Goal: Navigation & Orientation: Find specific page/section

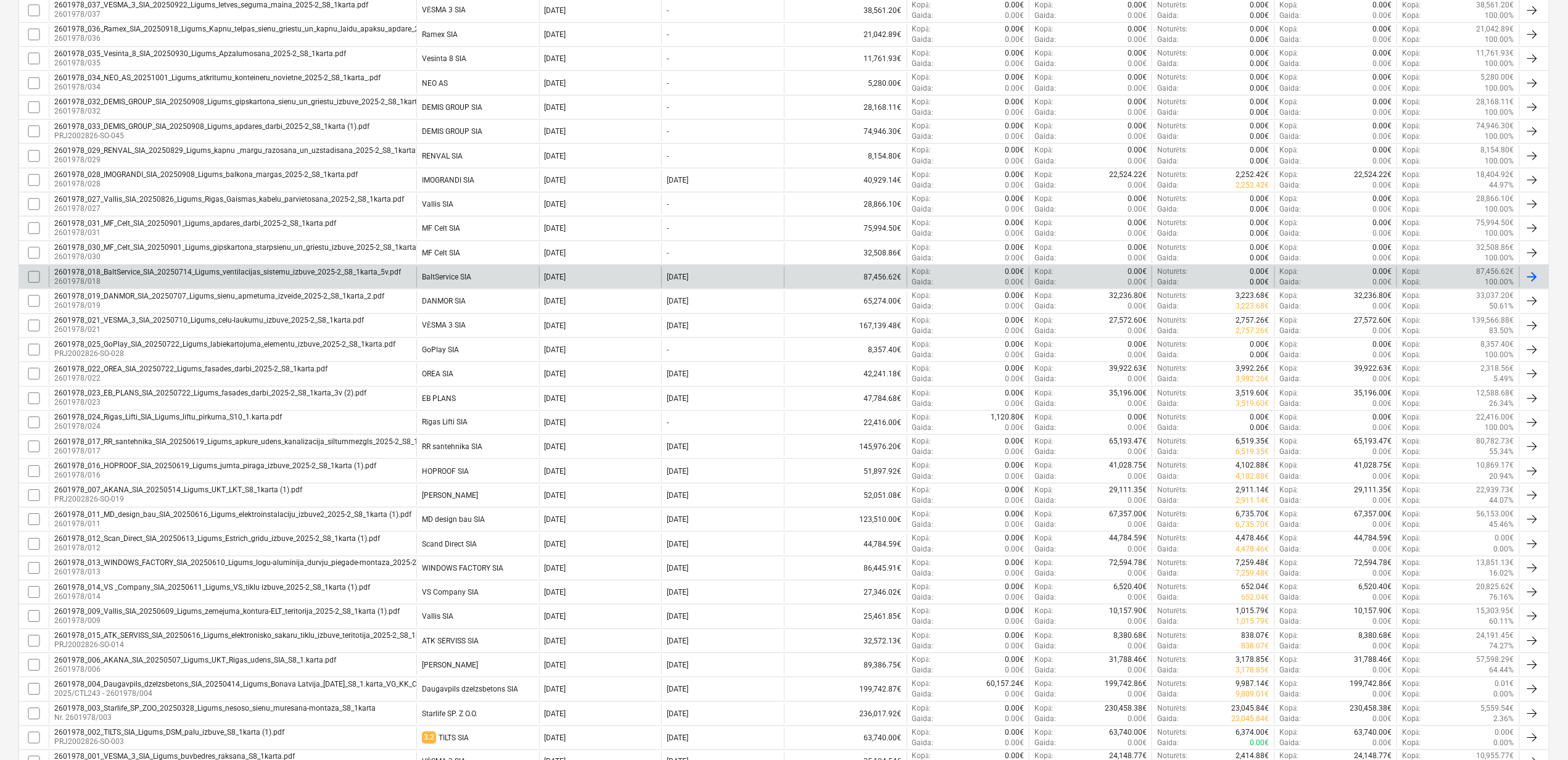
scroll to position [431, 0]
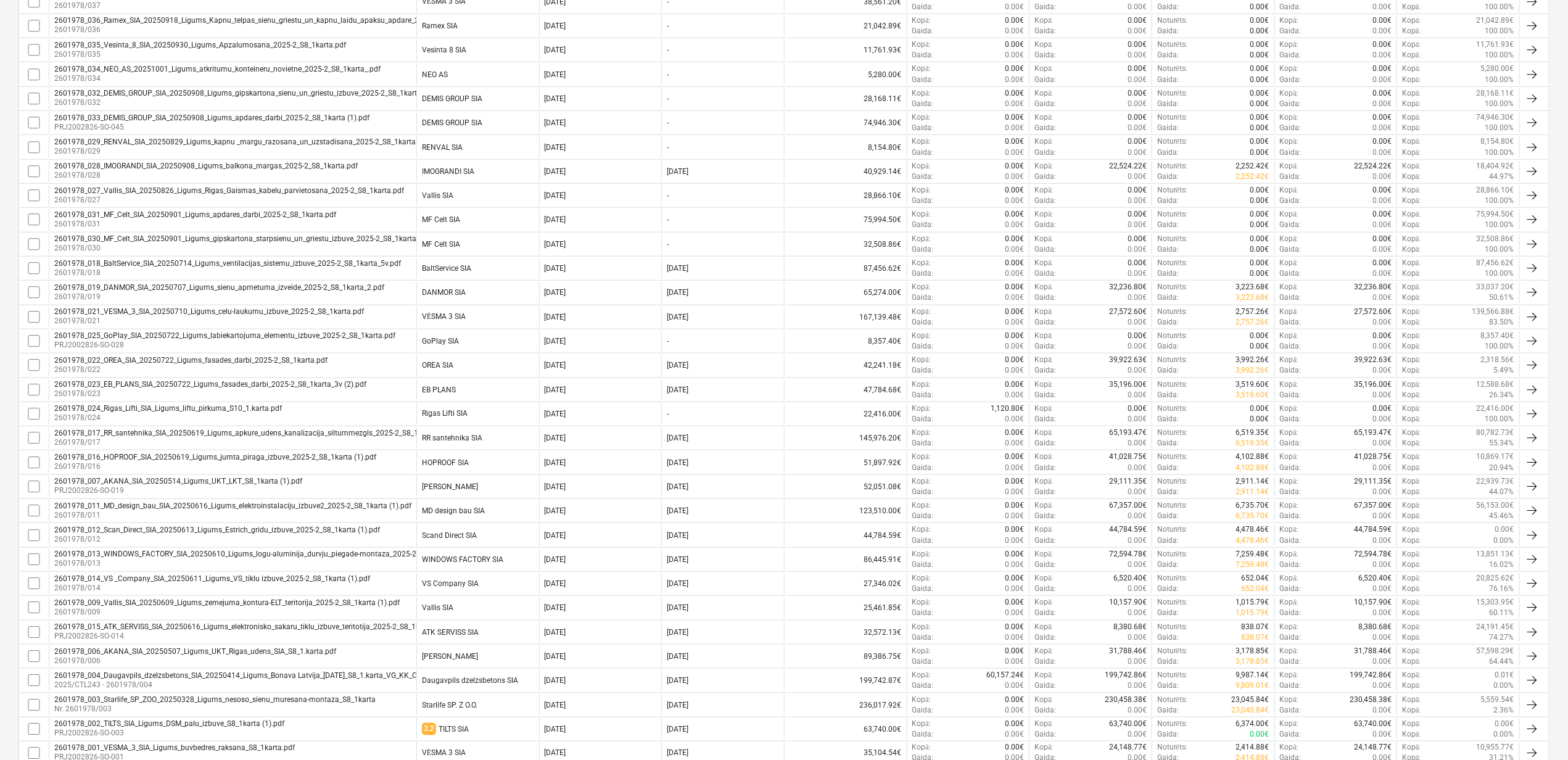
click at [157, 563] on div "2601978_013_WINDOWS_FACTORY_SIA_20250610_Ligums_logu-aluminija_durvju_piegade-m…" at bounding box center [265, 559] width 422 height 19
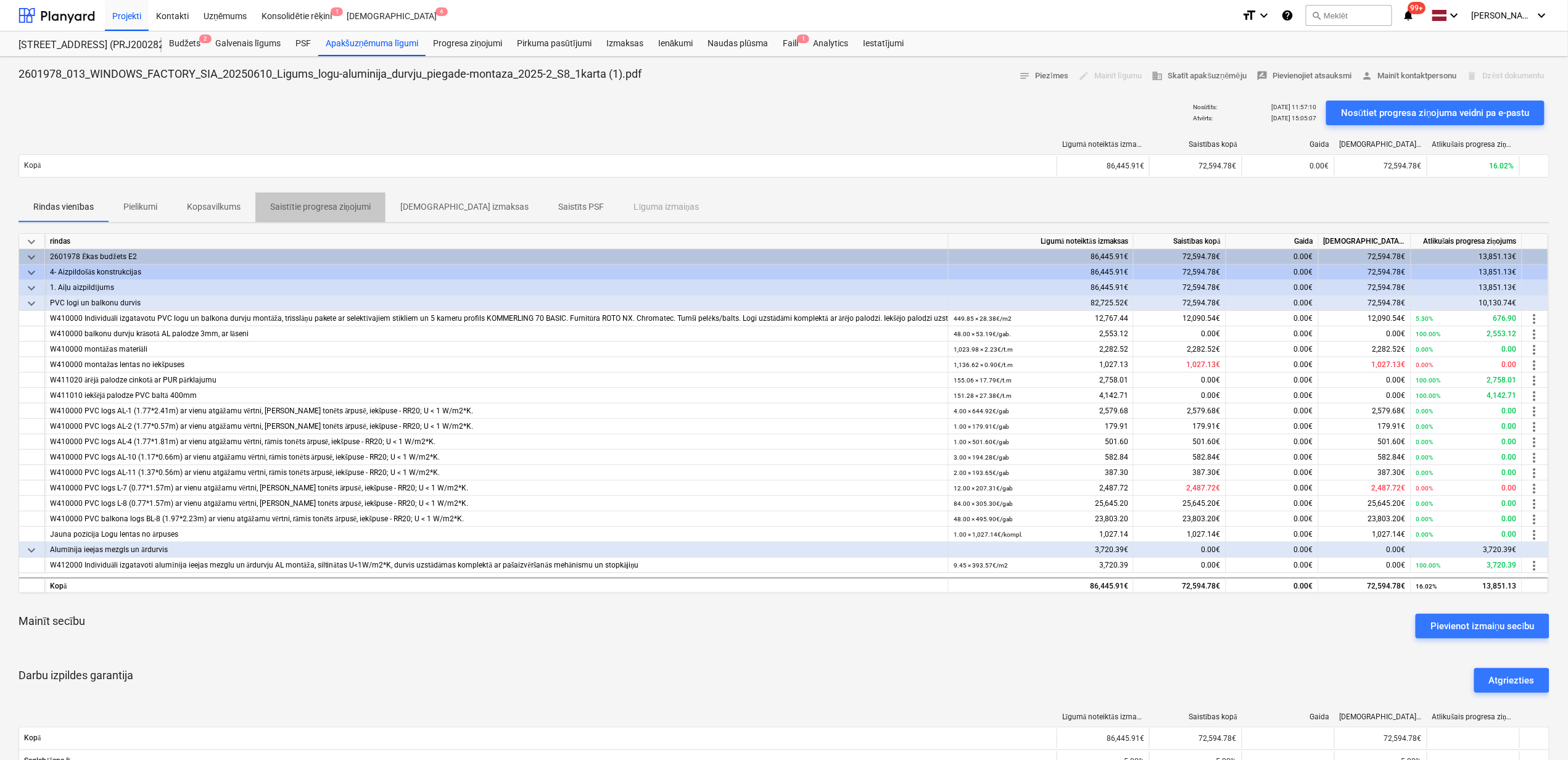
click at [317, 211] on p "Saistītie progresa ziņojumi" at bounding box center [320, 207] width 101 height 13
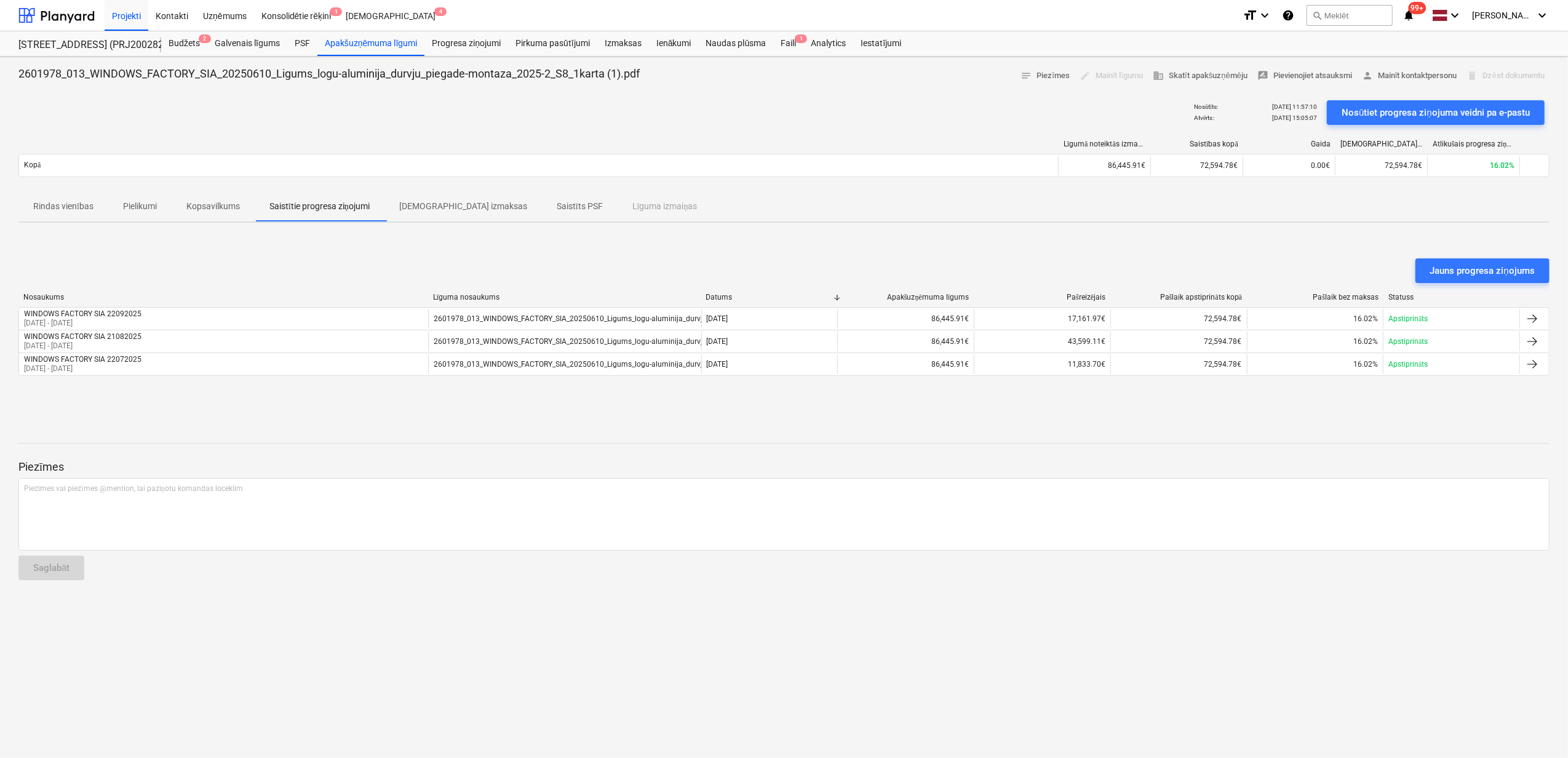
click at [204, 210] on p "Kopsavilkums" at bounding box center [213, 206] width 53 height 13
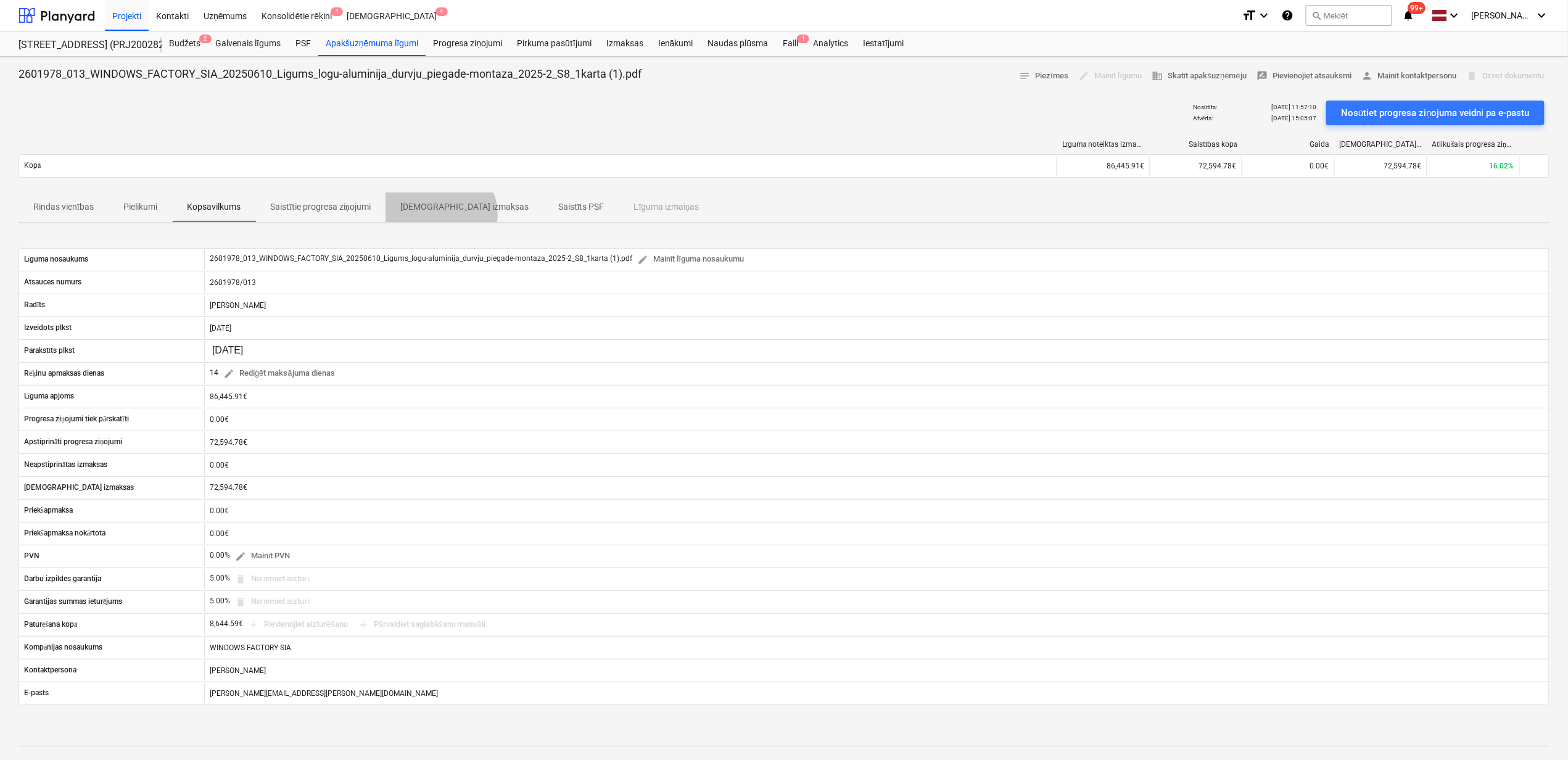
click at [442, 215] on span "[DEMOGRAPHIC_DATA] izmaksas" at bounding box center [464, 207] width 158 height 20
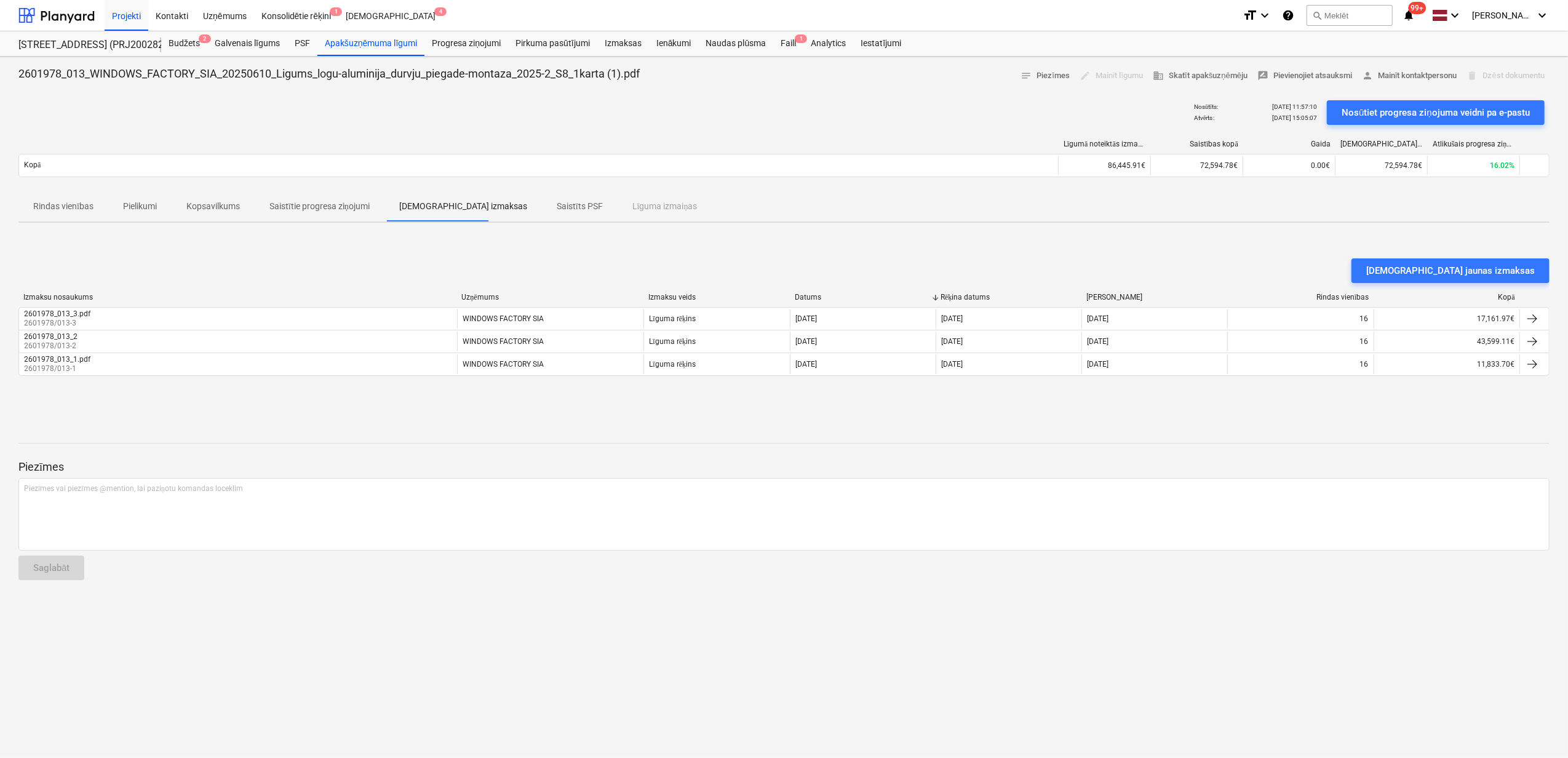
click at [74, 208] on p "Rindas vienības" at bounding box center [63, 206] width 60 height 13
click at [347, 41] on div "Apakšuzņēmuma līgumi" at bounding box center [371, 43] width 107 height 25
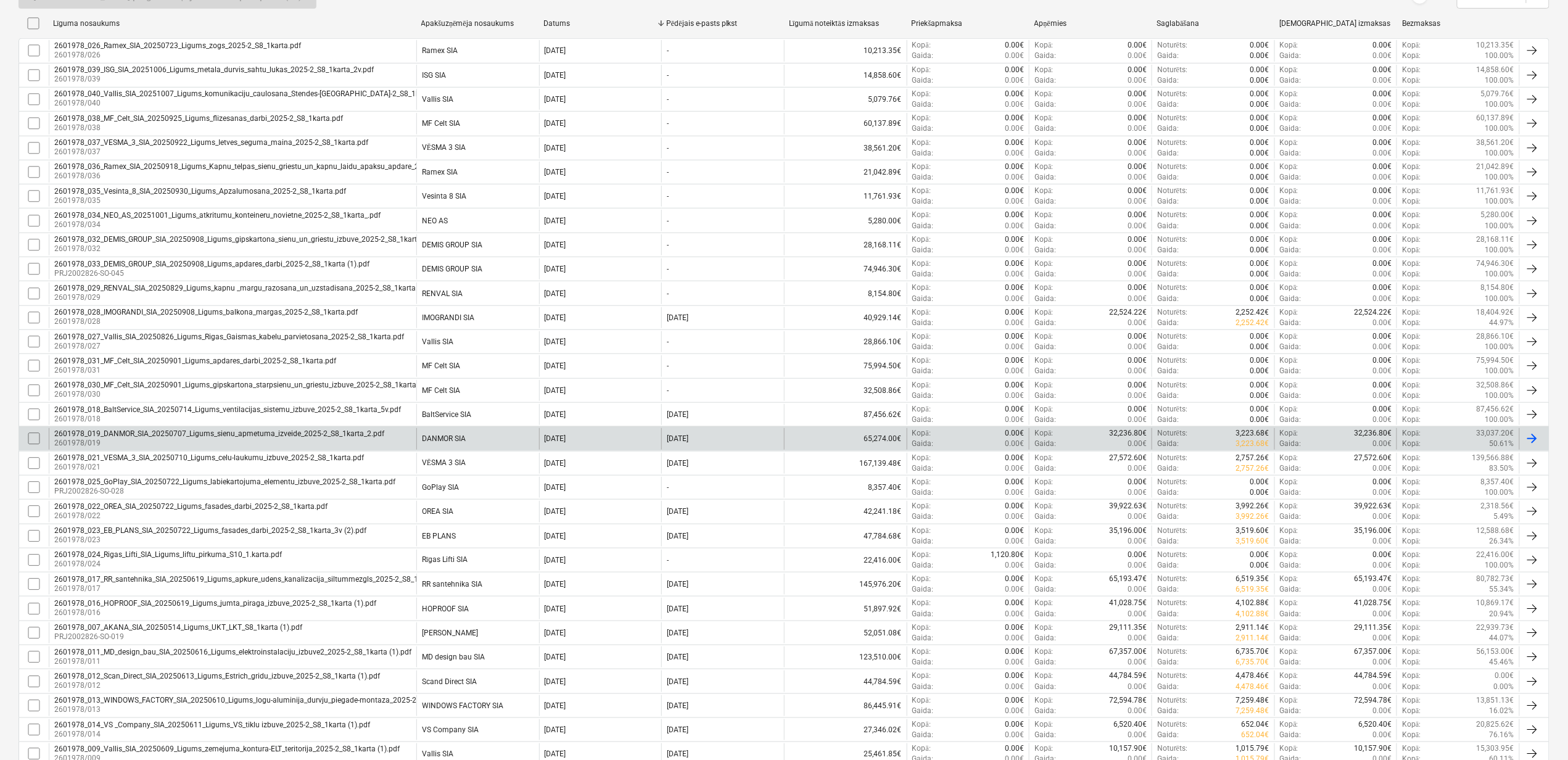
scroll to position [329, 0]
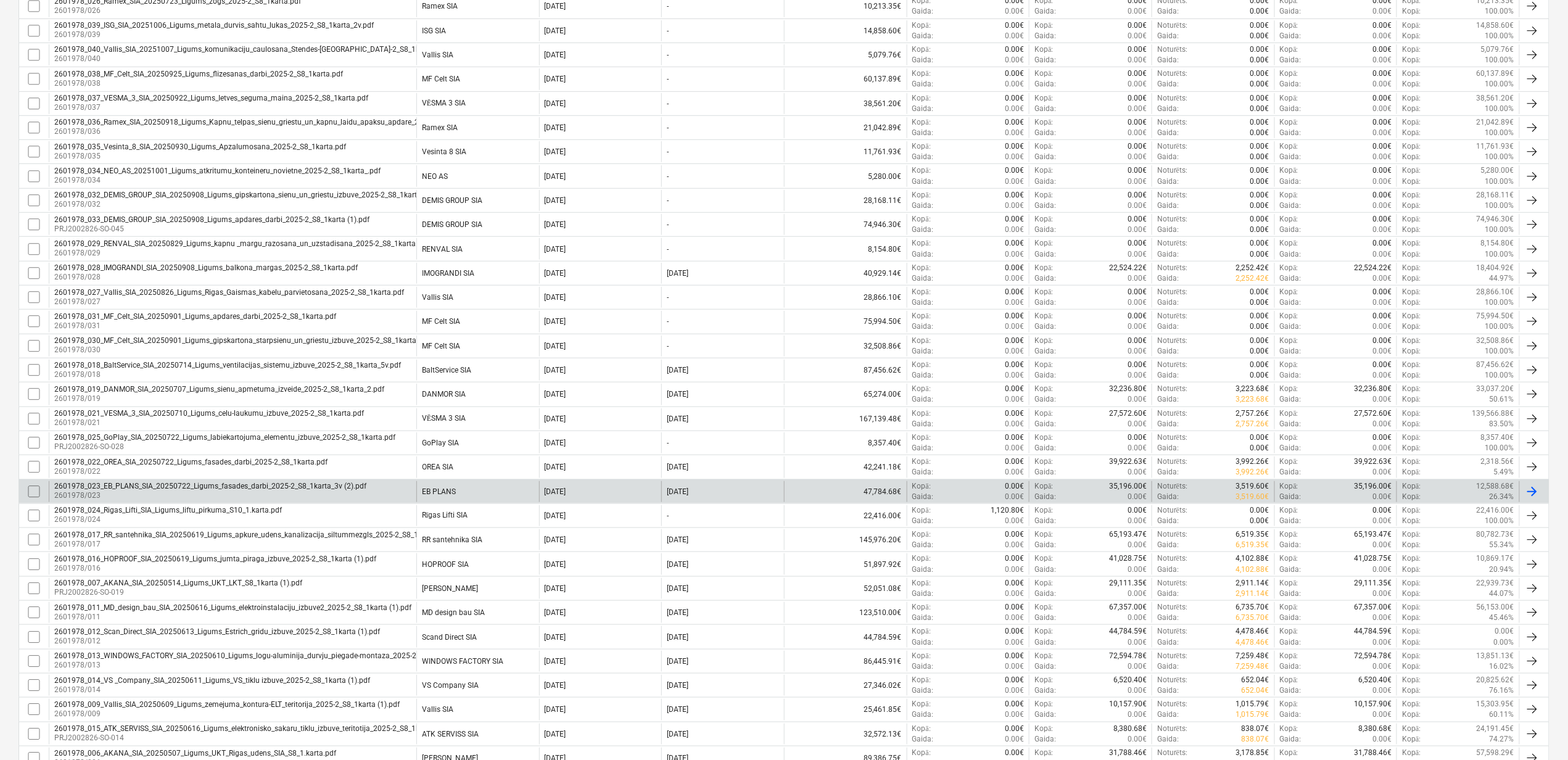
click at [173, 498] on p "2601978/023" at bounding box center [210, 496] width 312 height 10
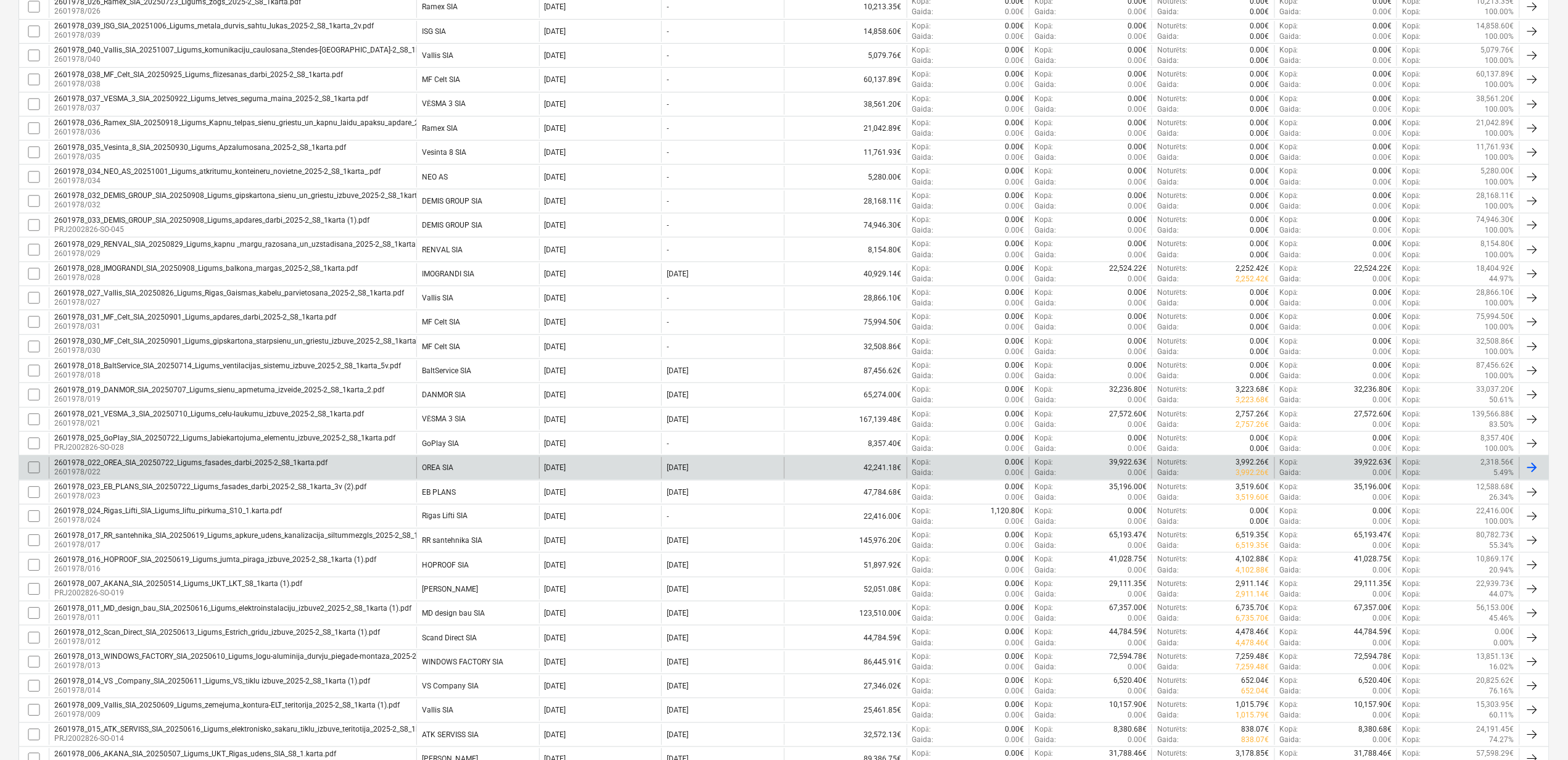
scroll to position [329, 0]
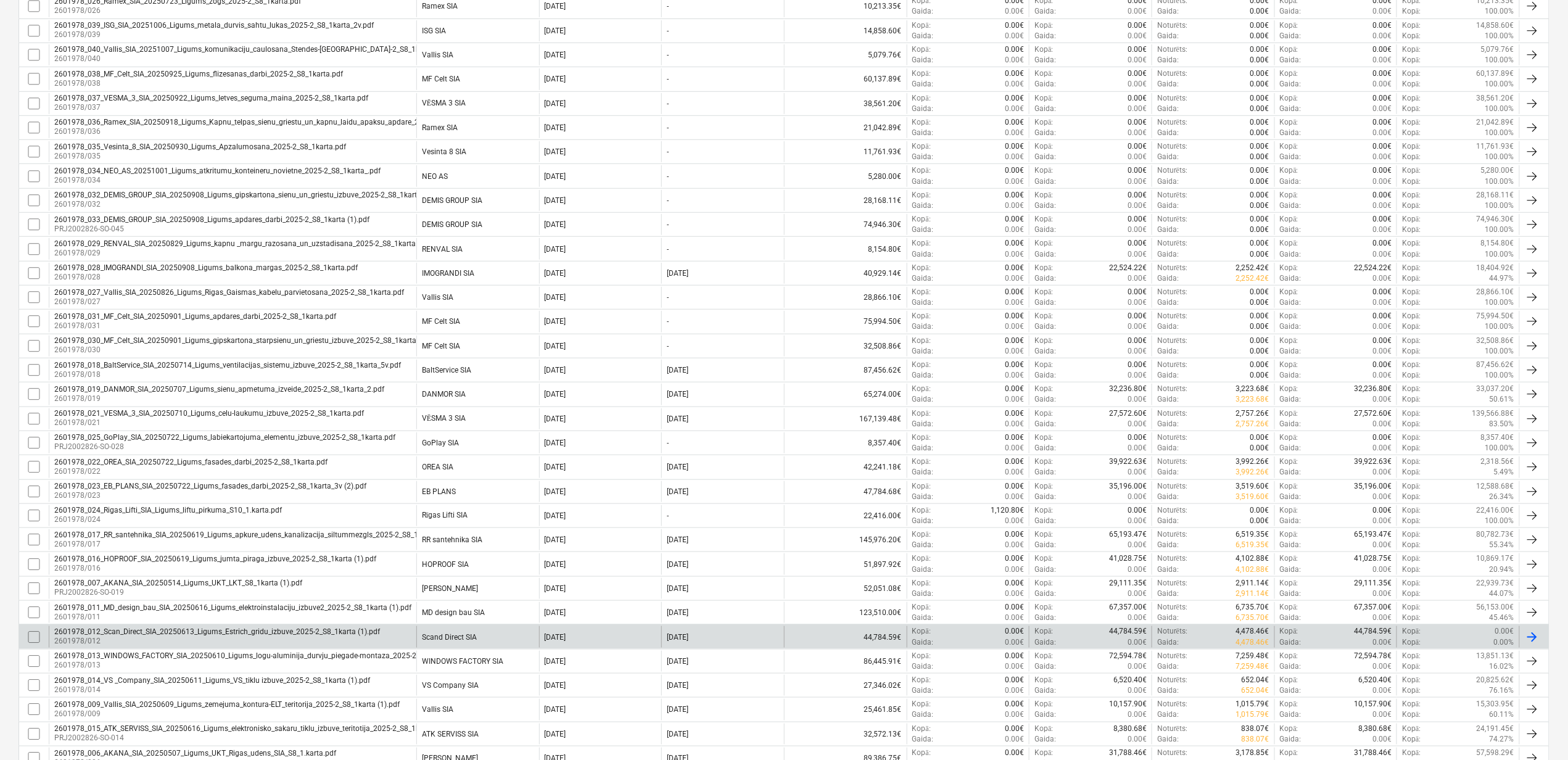
click at [235, 634] on div "2601978_012_Scan_Direct_SIA_20250613_Ligums_Estrich_gridu_izbuve_2025-2_S8_1kar…" at bounding box center [217, 632] width 325 height 9
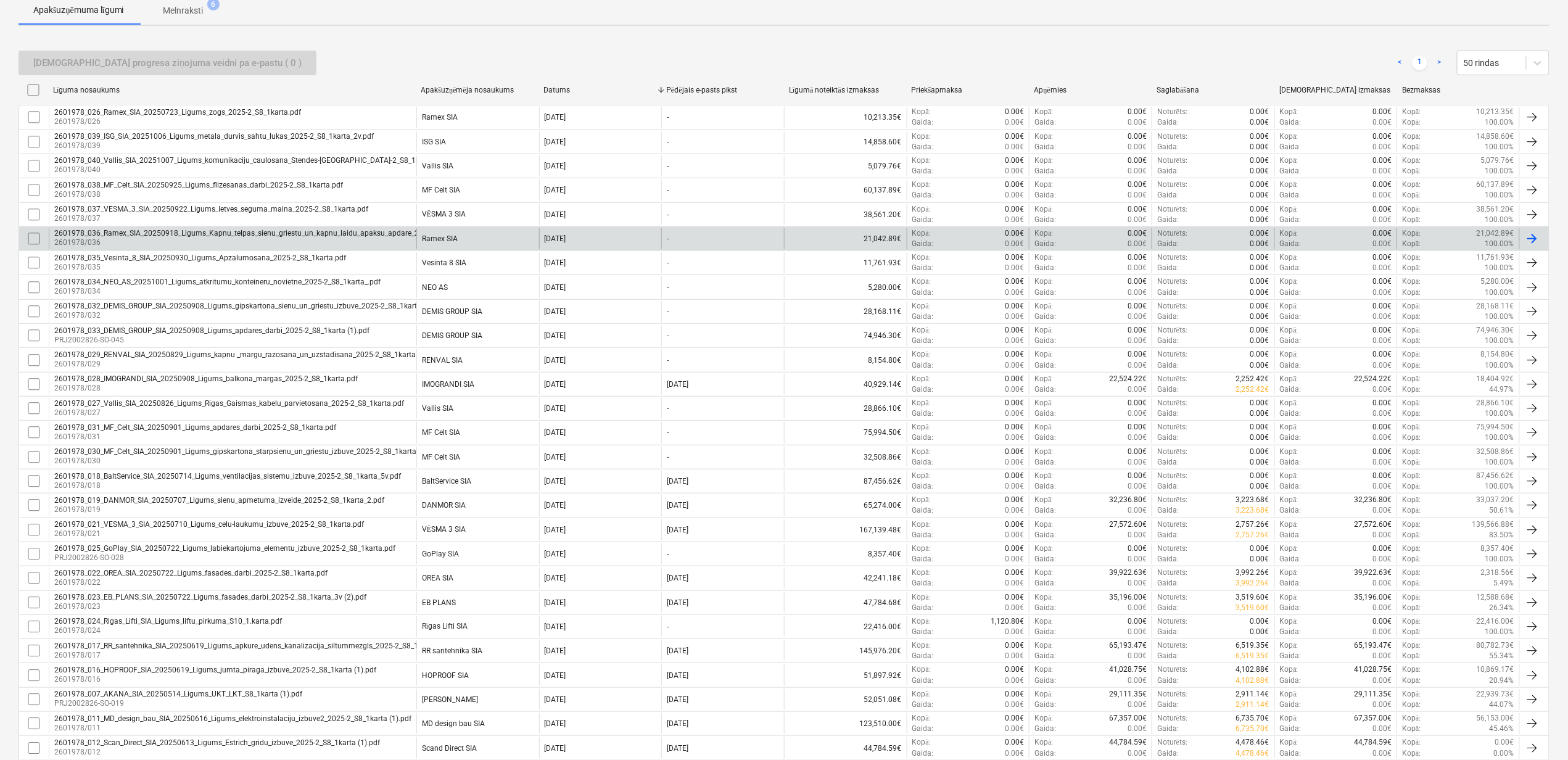
scroll to position [247, 0]
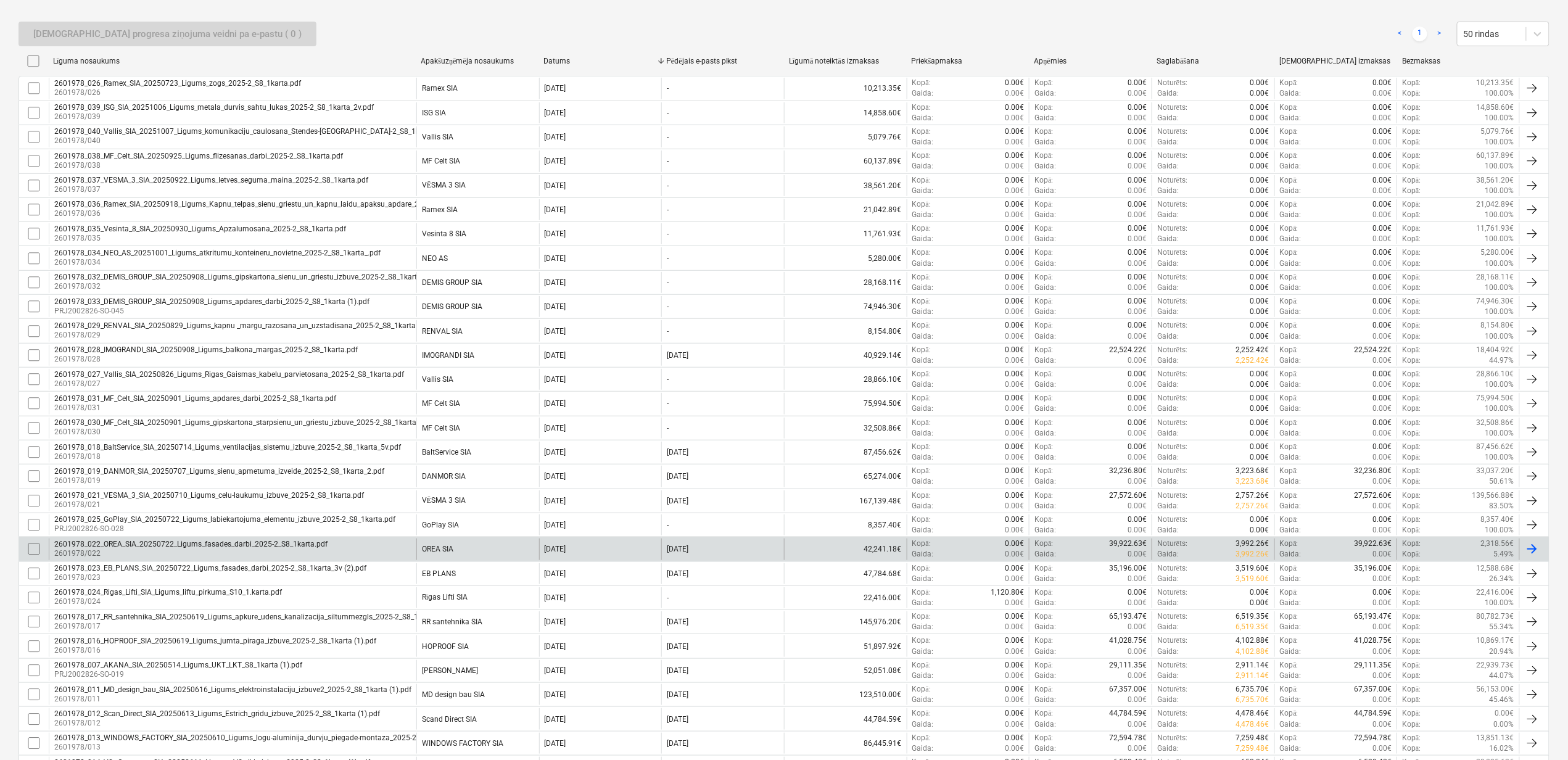
click at [176, 548] on div "2601978_022_OREA_SIA_20250722_Ligums_fasades_darbi_2025-2_S8_1karta.pdf" at bounding box center [191, 544] width 273 height 9
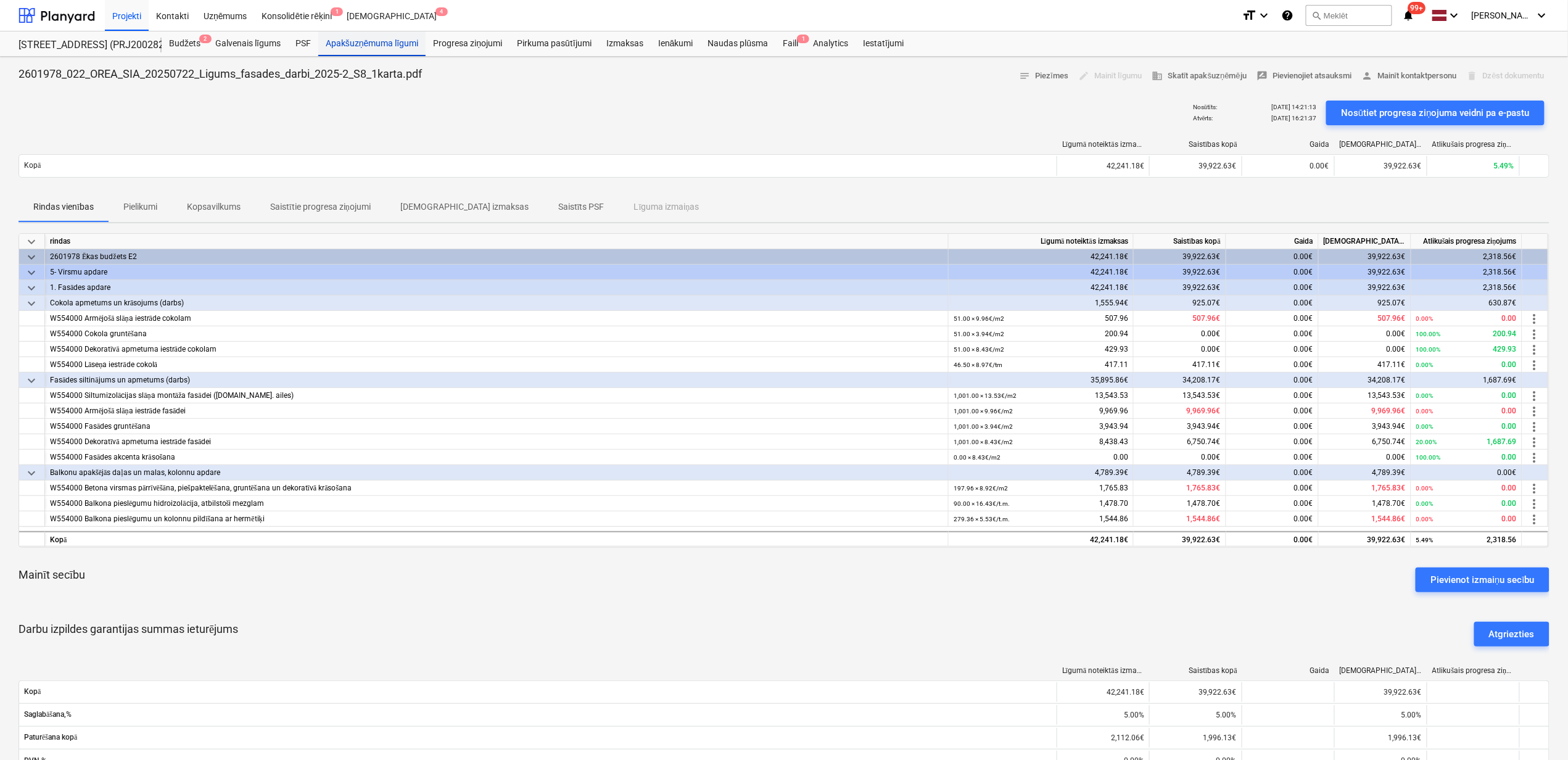
click at [341, 47] on div "Apakšuzņēmuma līgumi" at bounding box center [372, 43] width 107 height 25
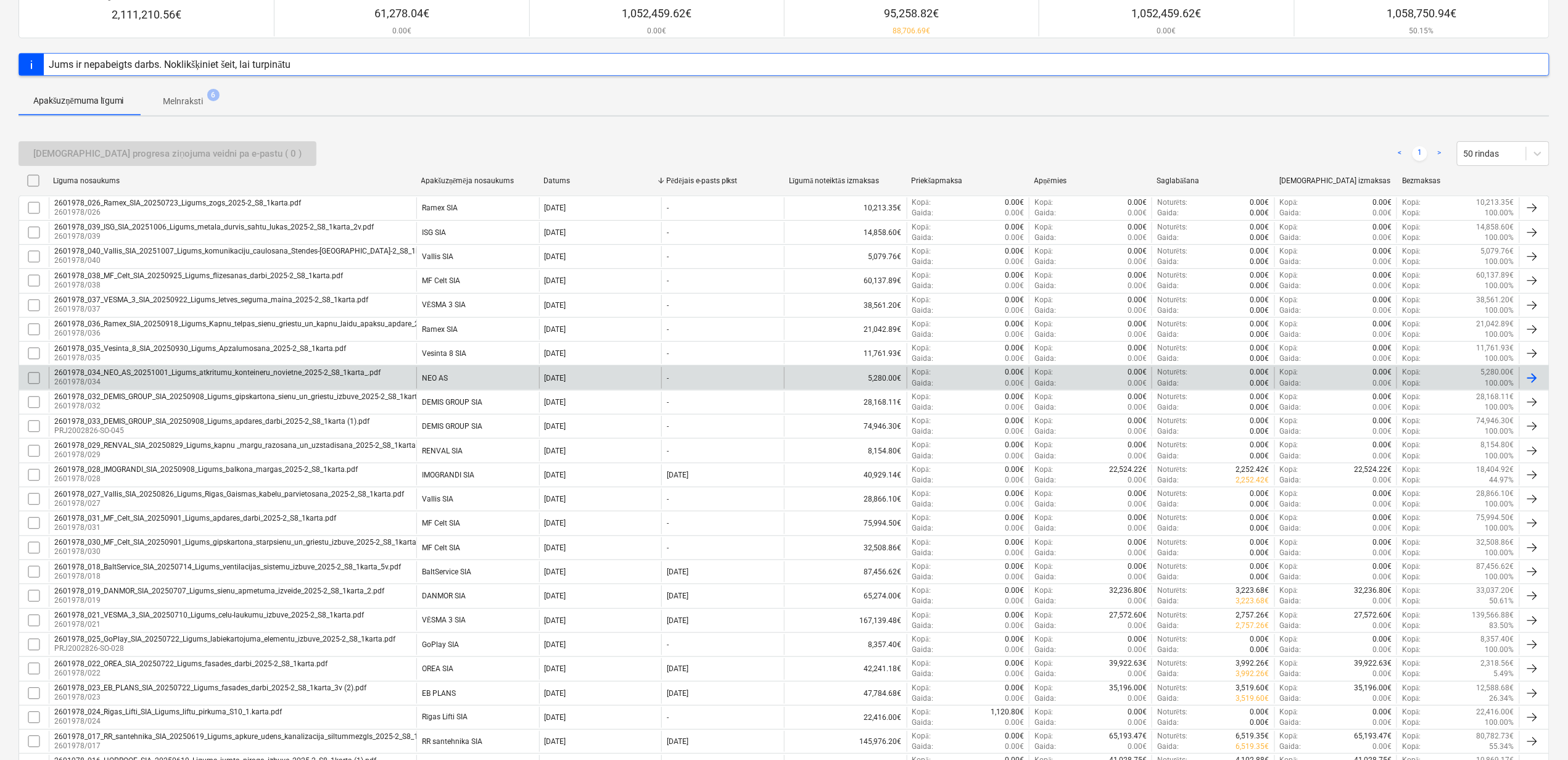
scroll to position [164, 0]
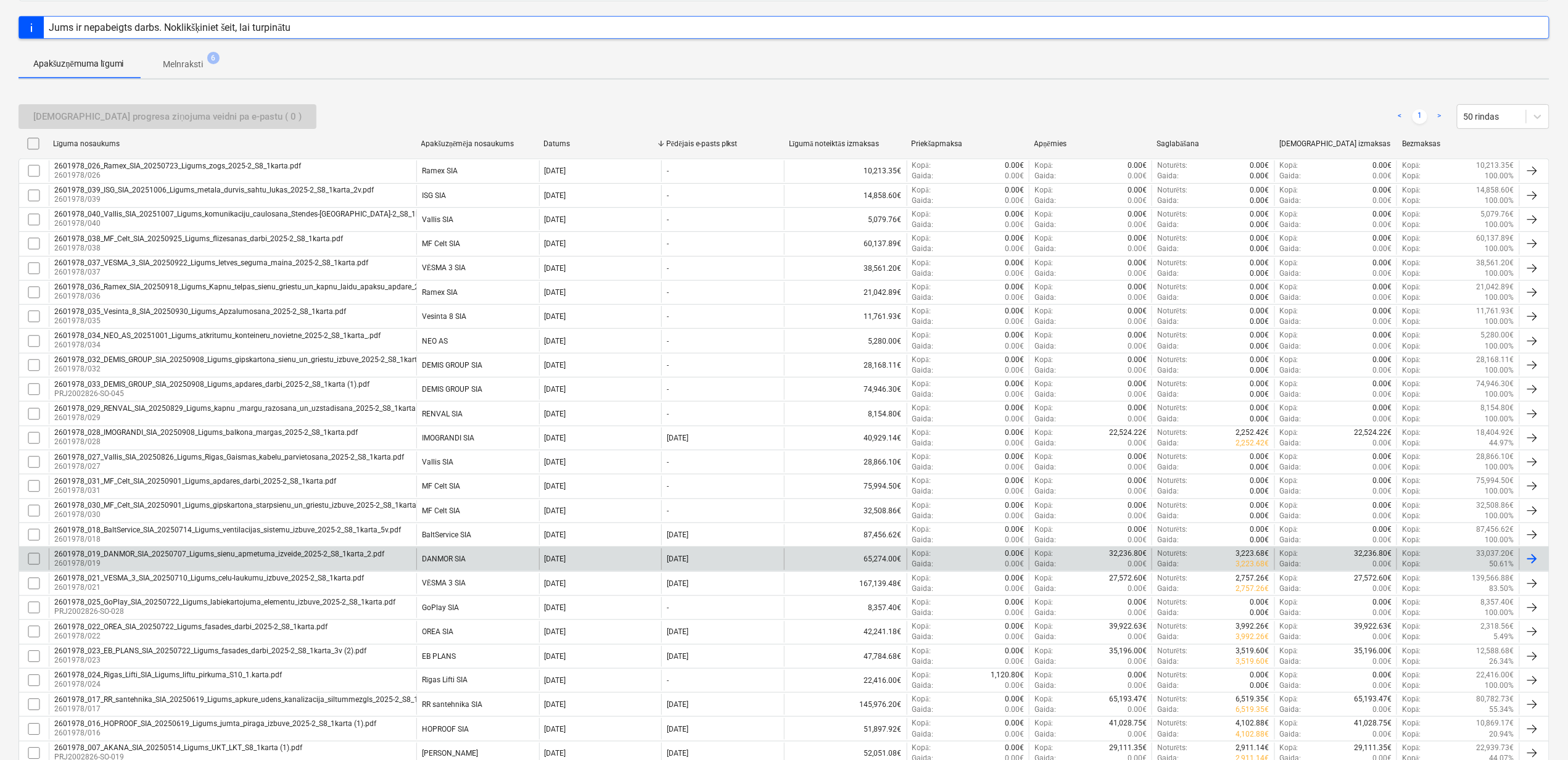
click at [154, 555] on div "2601978_019_DANMOR_SIA_20250707_Ligums_sienu_apmetuma_izveide_2025-2_S8_1karta_…" at bounding box center [219, 554] width 330 height 9
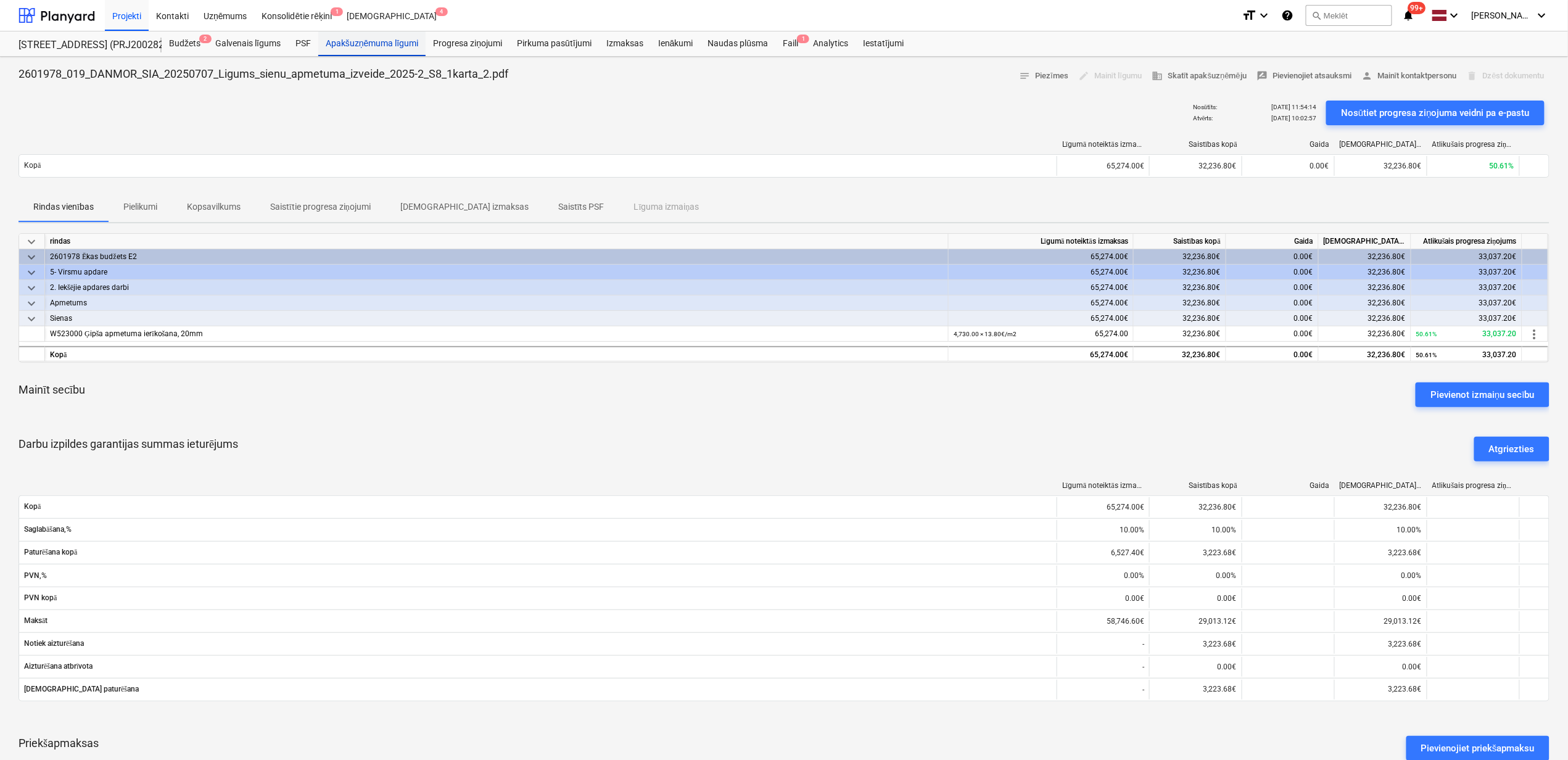
click at [362, 48] on div "Apakšuzņēmuma līgumi" at bounding box center [372, 43] width 107 height 25
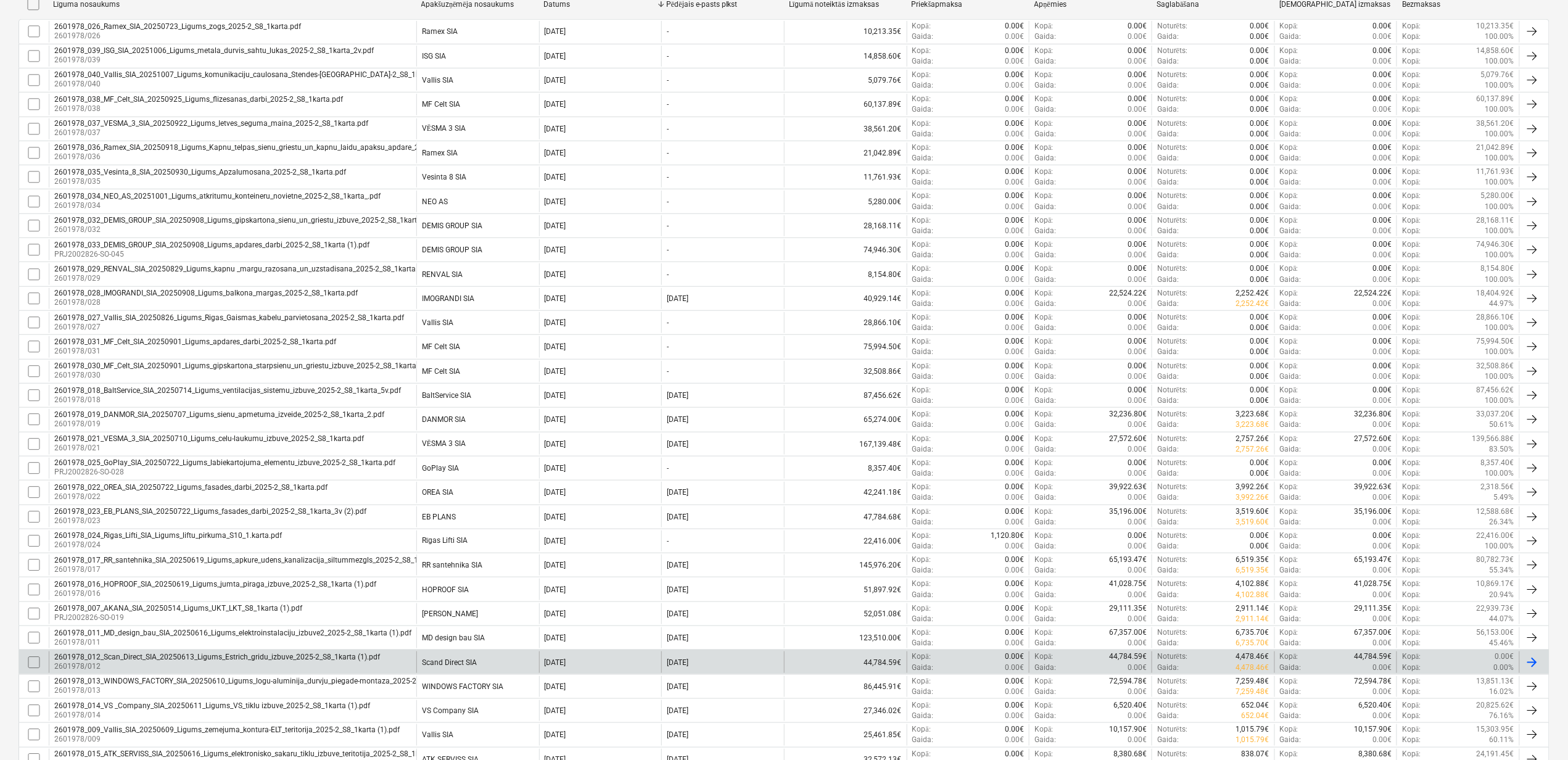
scroll to position [329, 0]
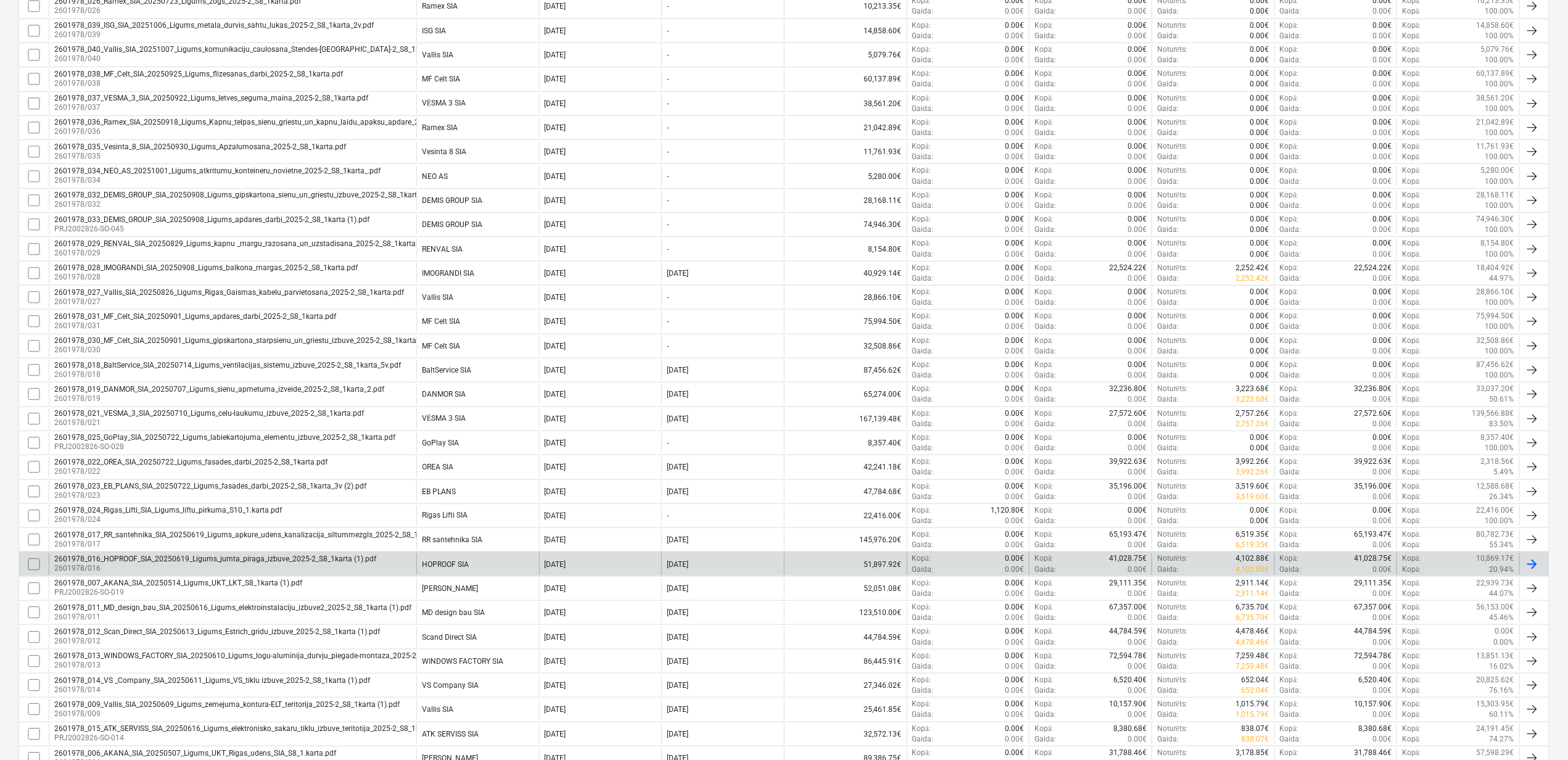
click at [171, 563] on div "2601978_016_HOPROOF_SIA_20250619_Ligums_jumta_piraga_izbuve_2025-2_S8_1karta (1…" at bounding box center [215, 559] width 322 height 9
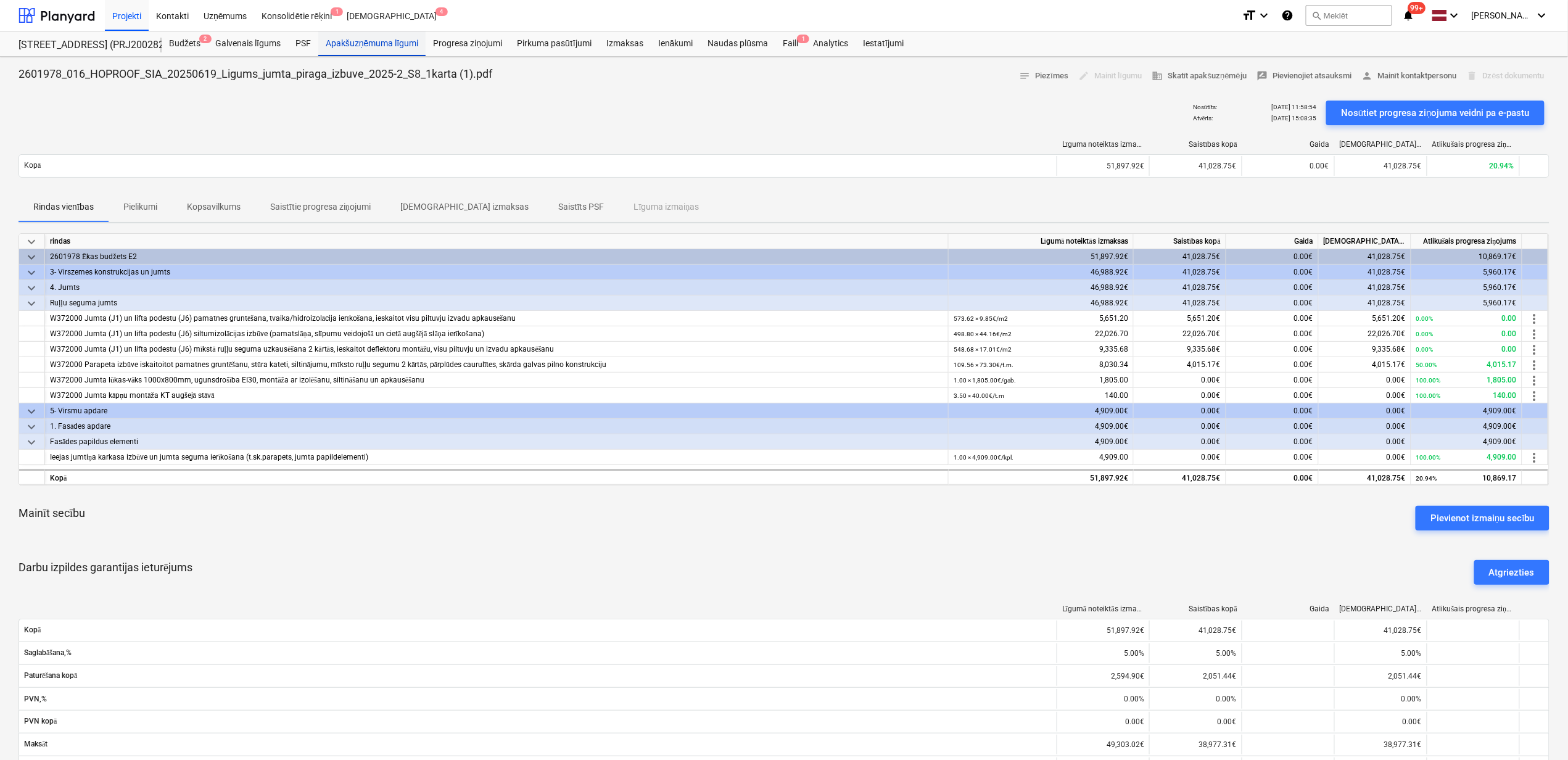
click at [358, 43] on div "Apakšuzņēmuma līgumi" at bounding box center [372, 43] width 107 height 25
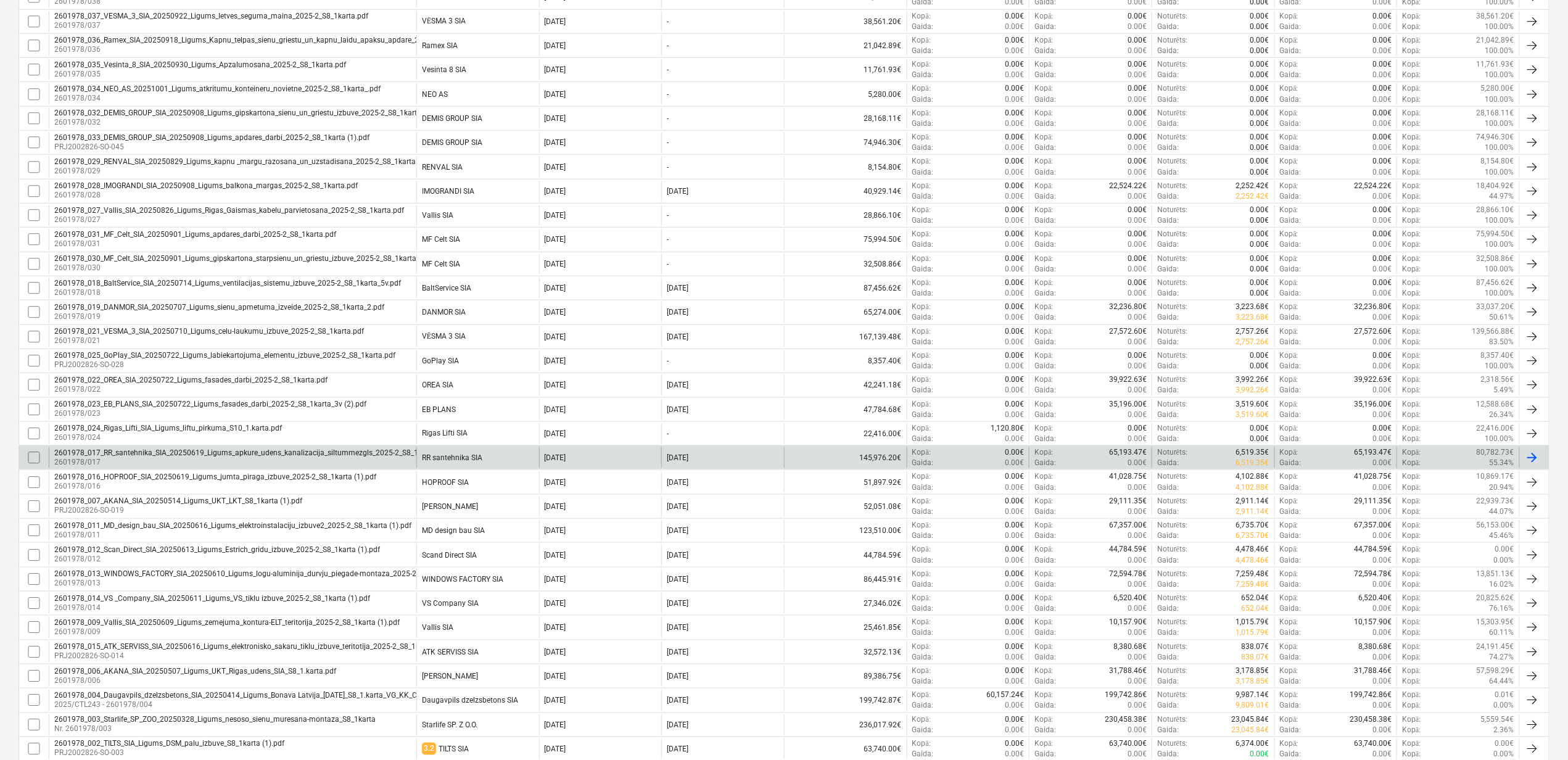
scroll to position [493, 0]
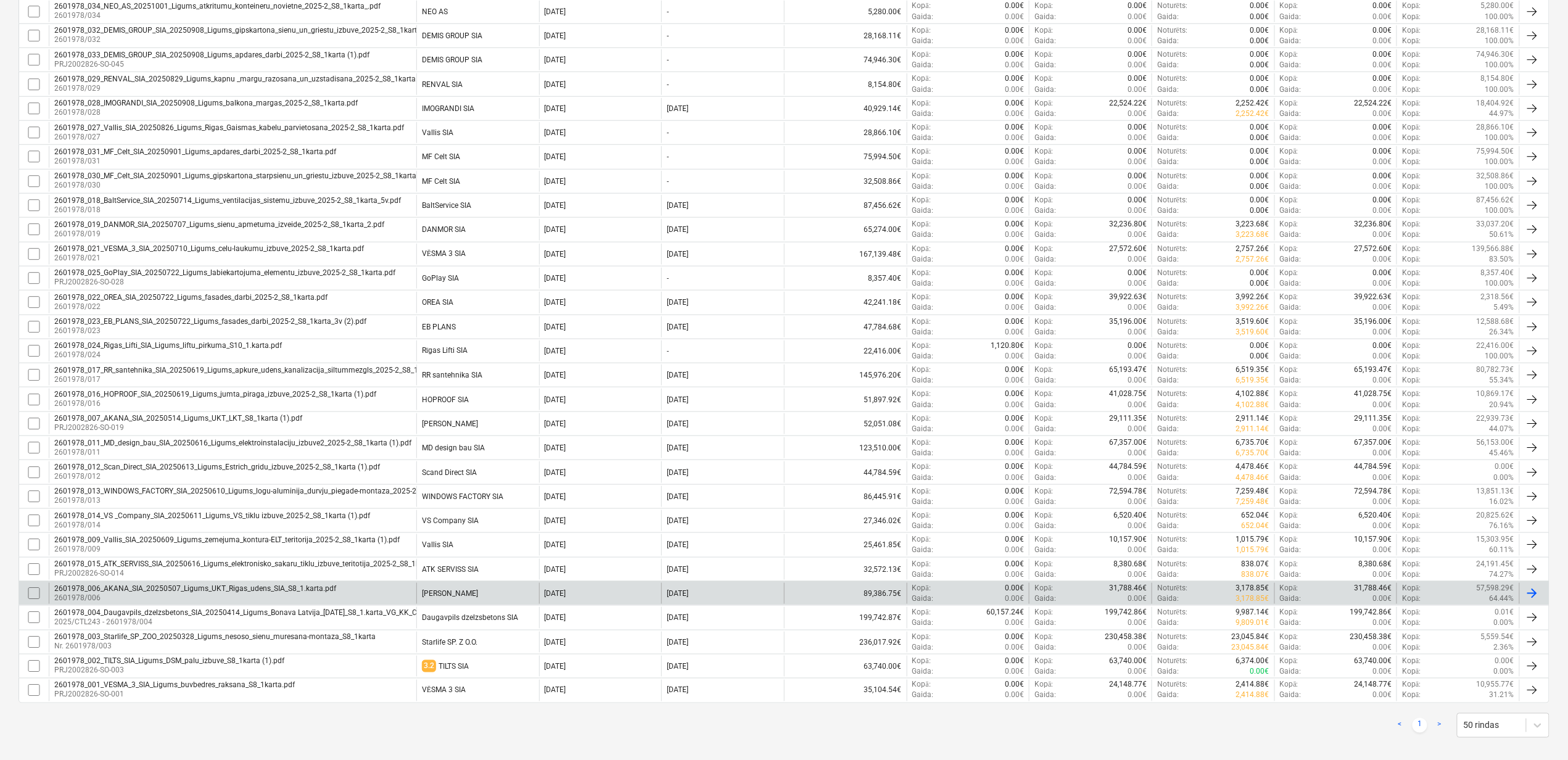
click at [262, 593] on div "2601978_006_AKANA_SIA_20250507_Ligums_UKT_Rigas_udens_SIA_S8_1.karta.pdf" at bounding box center [195, 588] width 282 height 9
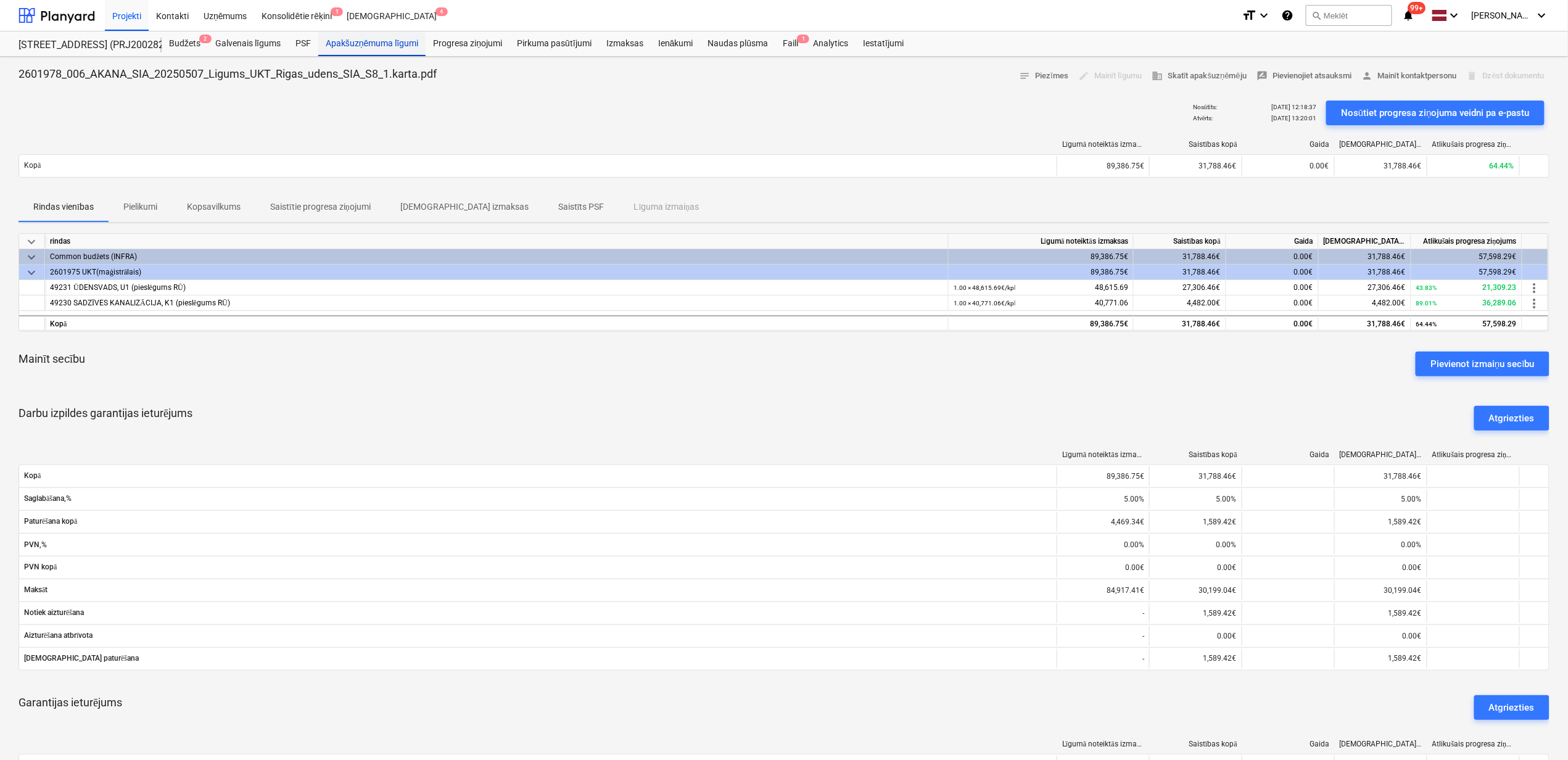
click at [368, 41] on div "Apakšuzņēmuma līgumi" at bounding box center [372, 43] width 107 height 25
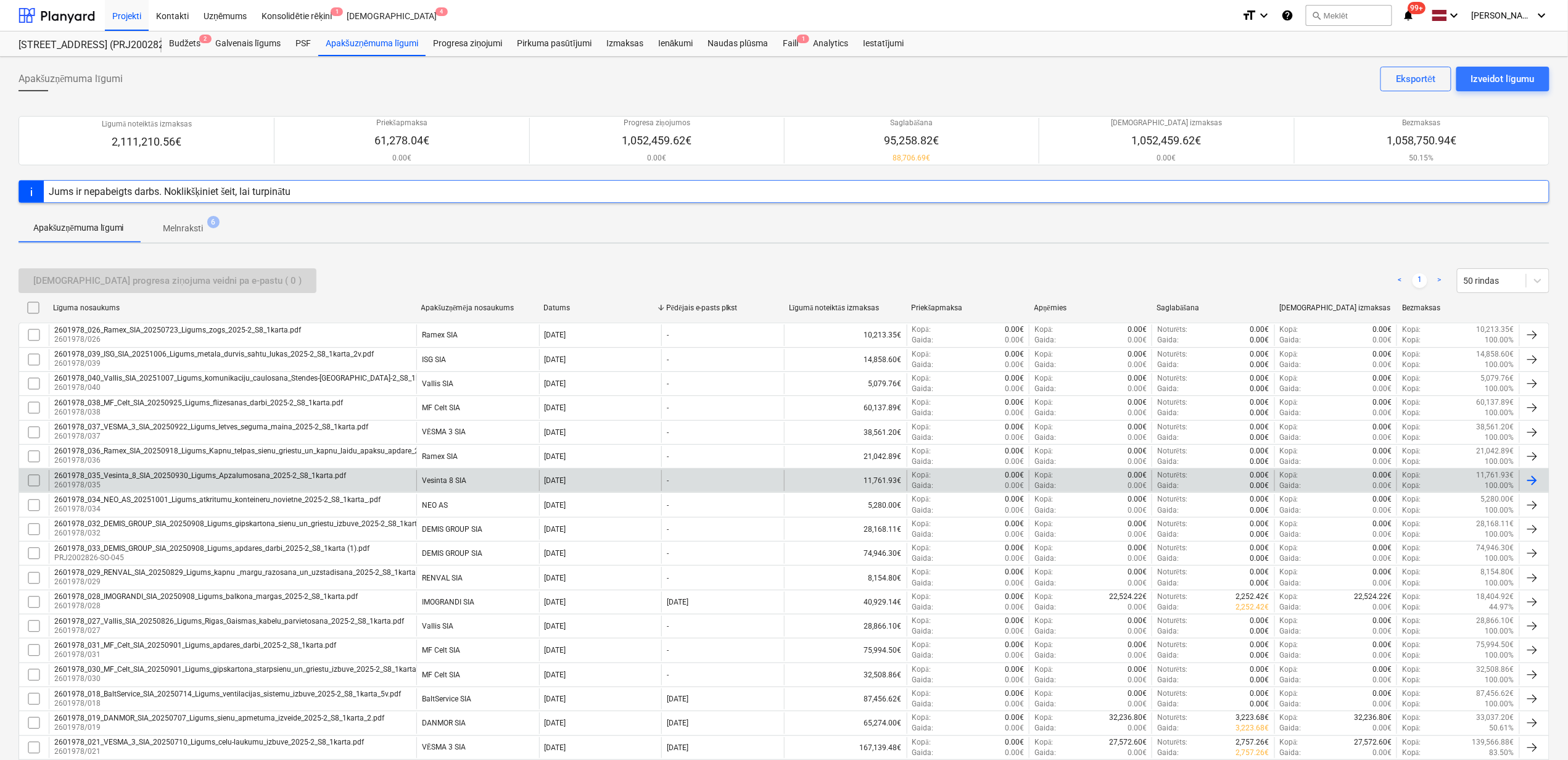
scroll to position [513, 0]
